Goal: Check status: Check status

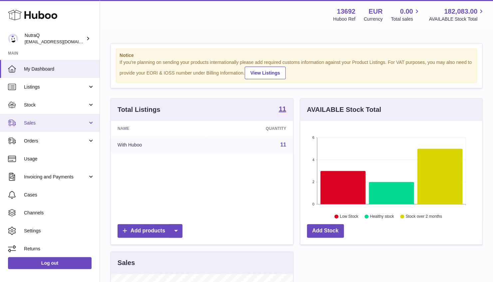
scroll to position [104, 184]
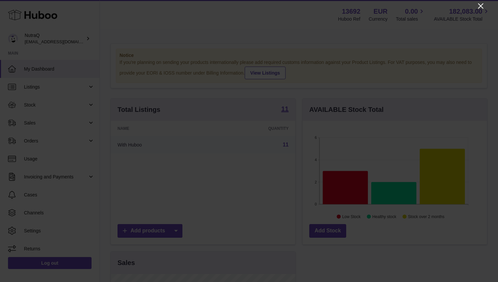
click at [480, 3] on icon "Close" at bounding box center [480, 6] width 8 height 8
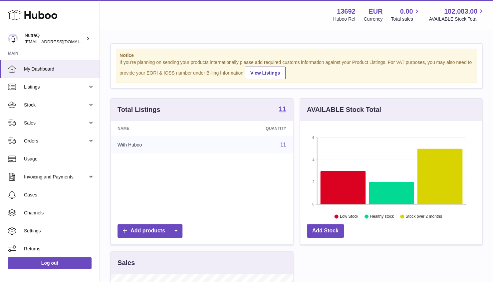
scroll to position [332640, 332561]
click at [55, 125] on span "Sales" at bounding box center [56, 123] width 64 height 6
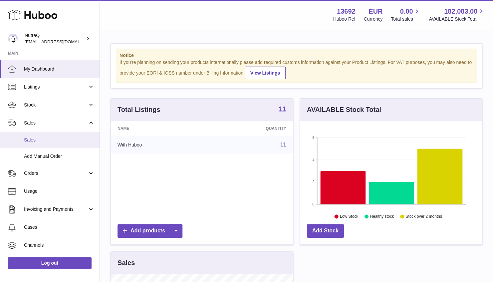
click at [51, 140] on span "Sales" at bounding box center [59, 140] width 71 height 6
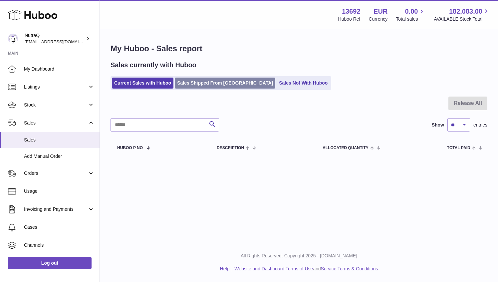
click at [204, 81] on link "Sales Shipped From [GEOGRAPHIC_DATA]" at bounding box center [225, 83] width 100 height 11
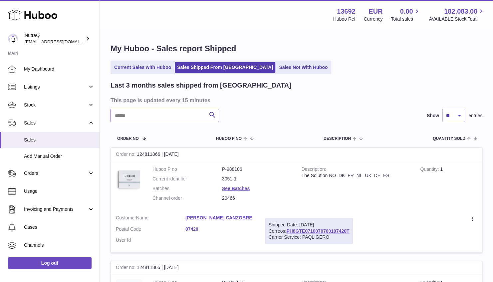
click at [174, 116] on input "text" at bounding box center [164, 115] width 108 height 13
paste input "**********"
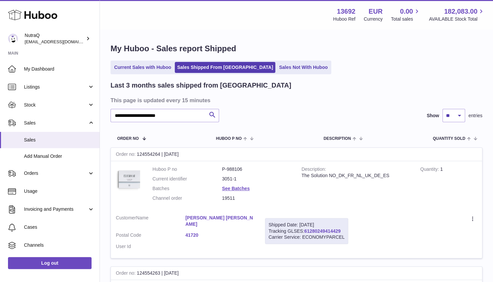
click at [328, 230] on link "61280249414429" at bounding box center [322, 230] width 36 height 5
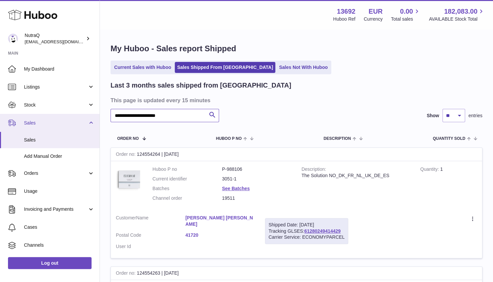
drag, startPoint x: 180, startPoint y: 118, endPoint x: 40, endPoint y: 116, distance: 140.4
paste input "text"
drag, startPoint x: 84, startPoint y: 116, endPoint x: 64, endPoint y: 117, distance: 20.3
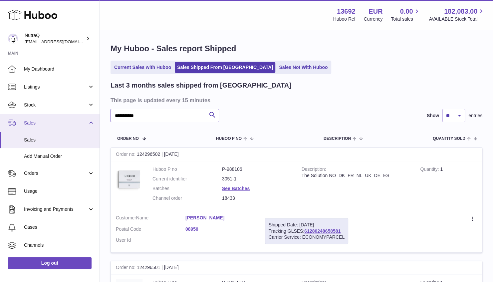
paste input "*"
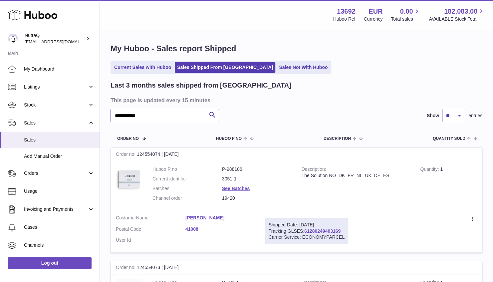
type input "**********"
